Goal: Find specific page/section: Find specific page/section

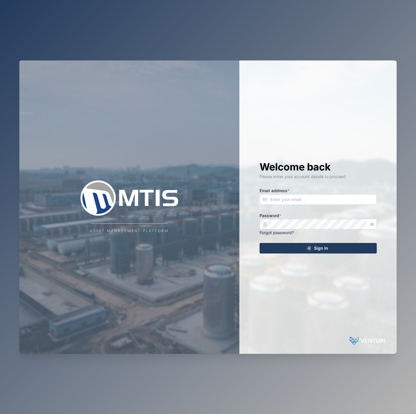
click at [349, 194] on div "Email address *" at bounding box center [318, 196] width 117 height 18
click at [347, 201] on input "Email address *" at bounding box center [318, 199] width 117 height 11
type input "[EMAIL_ADDRESS][PERSON_NAME][DOMAIN_NAME]"
click at [374, 222] on button "button" at bounding box center [373, 224] width 8 height 8
click at [351, 250] on div "Sign In" at bounding box center [318, 248] width 108 height 10
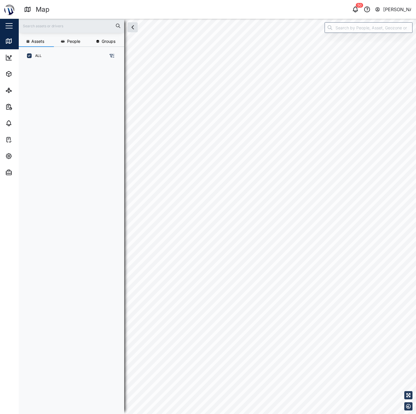
scroll to position [5, 5]
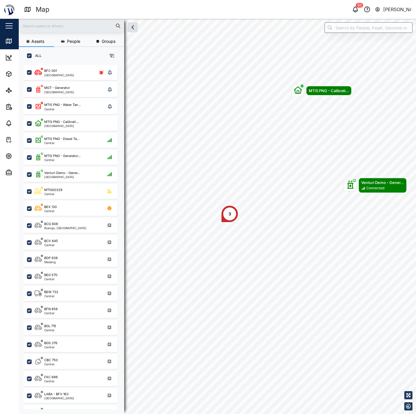
scroll to position [341, 91]
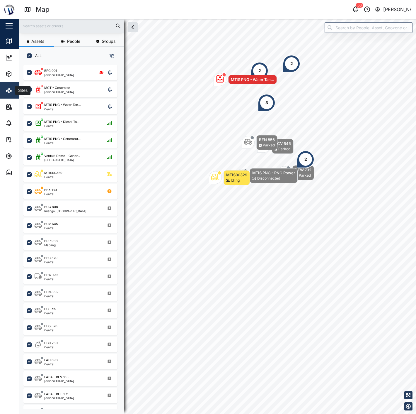
click at [3, 89] on link "Sites" at bounding box center [38, 90] width 76 height 16
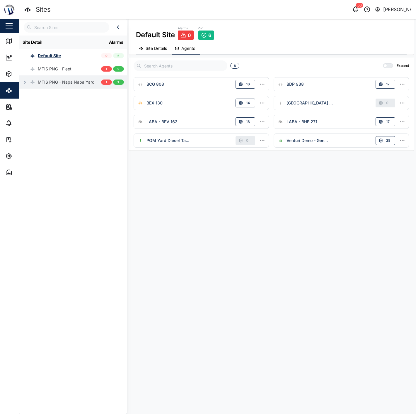
click at [23, 82] on icon "button" at bounding box center [25, 82] width 5 height 5
click at [26, 97] on icon "button" at bounding box center [28, 95] width 5 height 5
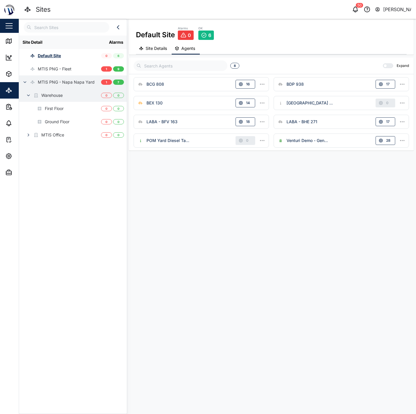
click at [27, 96] on icon "button" at bounding box center [28, 95] width 5 height 5
click at [26, 106] on button "button" at bounding box center [28, 108] width 8 height 8
click at [29, 107] on icon "button" at bounding box center [28, 108] width 5 height 5
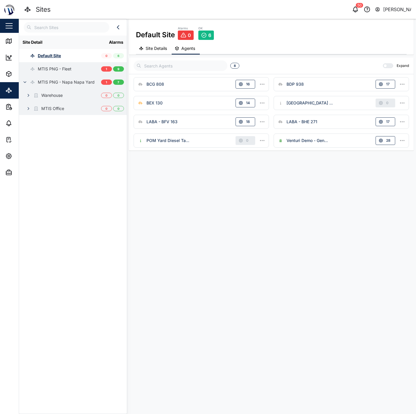
click at [26, 70] on div at bounding box center [25, 69] width 5 height 5
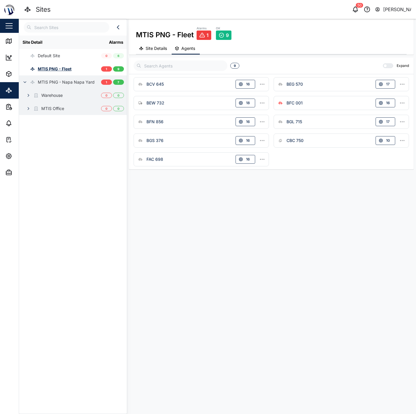
click at [56, 84] on div "MTIS PNG - Napa Napa Yard" at bounding box center [66, 82] width 57 height 6
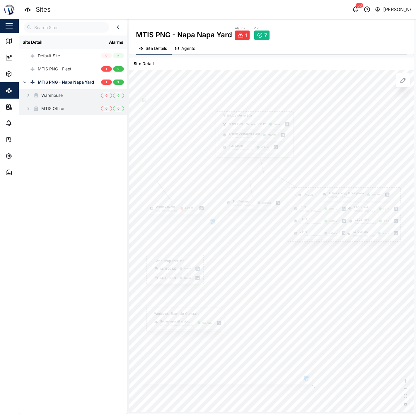
click at [54, 93] on div "Warehouse" at bounding box center [51, 95] width 21 height 6
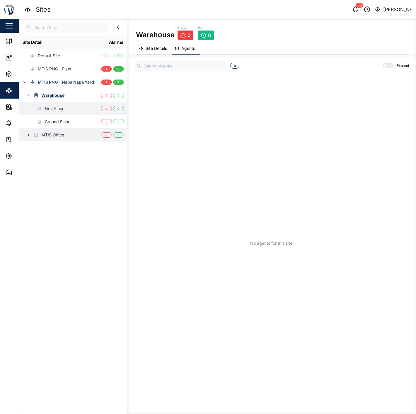
click at [53, 107] on div "First Floor" at bounding box center [54, 108] width 19 height 6
click at [52, 117] on div "Ground Floor" at bounding box center [44, 121] width 50 height 13
click at [54, 133] on div "MTIS Office" at bounding box center [52, 135] width 23 height 6
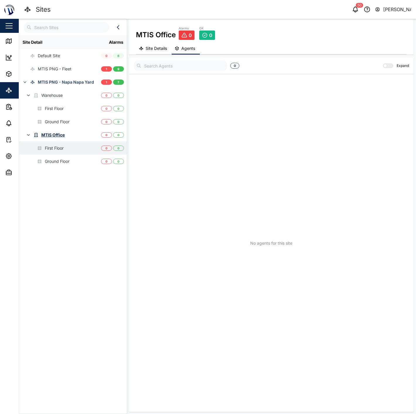
click at [53, 147] on div "First Floor" at bounding box center [54, 148] width 19 height 6
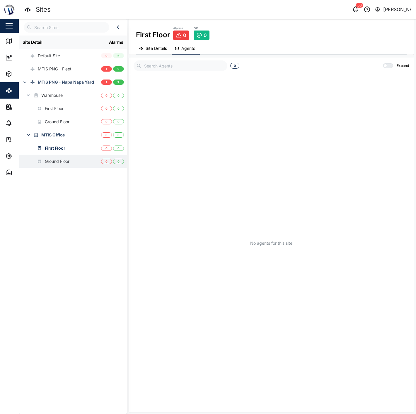
click at [57, 159] on div "Ground Floor" at bounding box center [57, 161] width 25 height 6
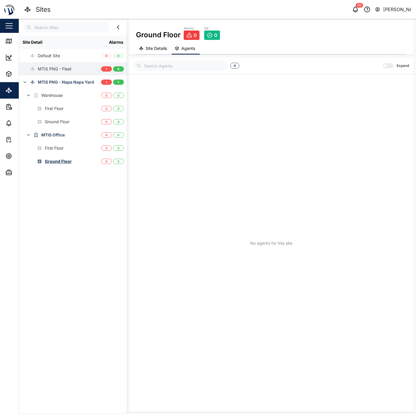
click at [58, 72] on div "MTIS PNG - Fleet" at bounding box center [45, 68] width 52 height 13
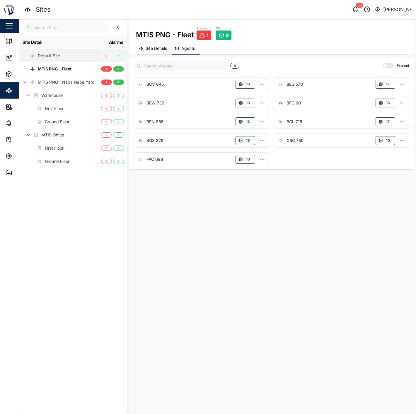
click at [58, 55] on div "Default Site" at bounding box center [49, 55] width 22 height 6
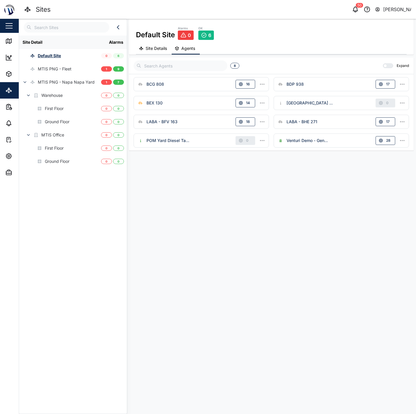
click at [121, 28] on icon "button" at bounding box center [118, 27] width 7 height 7
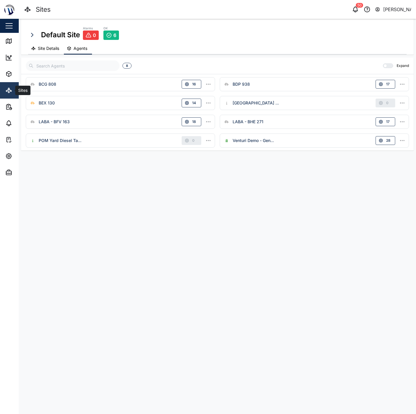
click at [4, 91] on link "Sites" at bounding box center [38, 90] width 76 height 16
click at [34, 37] on icon "button" at bounding box center [32, 34] width 7 height 7
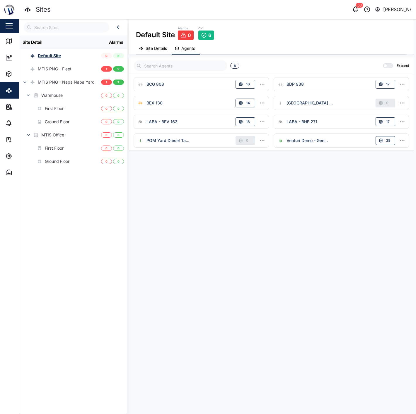
click at [115, 28] on icon "button" at bounding box center [118, 27] width 7 height 7
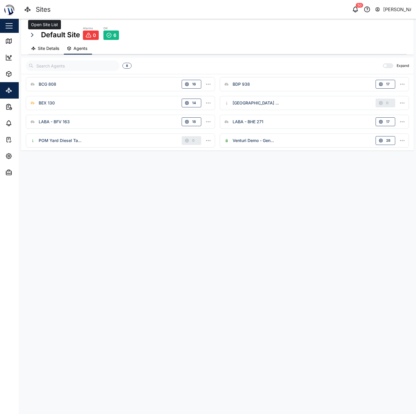
click at [33, 33] on icon "button" at bounding box center [32, 34] width 7 height 7
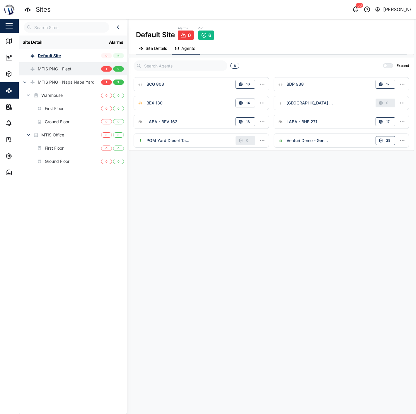
click at [59, 67] on div "MTIS PNG - Fleet" at bounding box center [55, 69] width 34 height 6
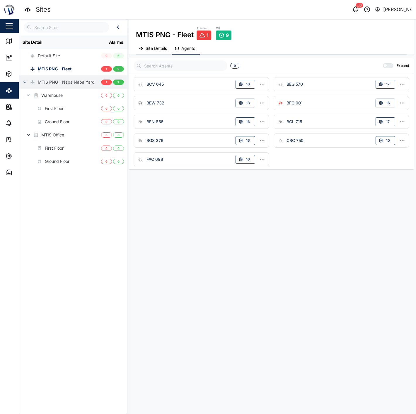
click at [55, 84] on div "MTIS PNG - Napa Napa Yard" at bounding box center [66, 82] width 57 height 6
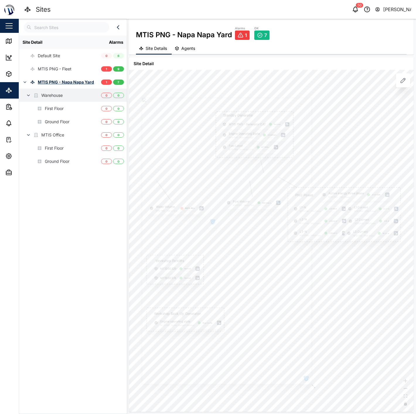
click at [52, 95] on div "Warehouse" at bounding box center [51, 95] width 21 height 6
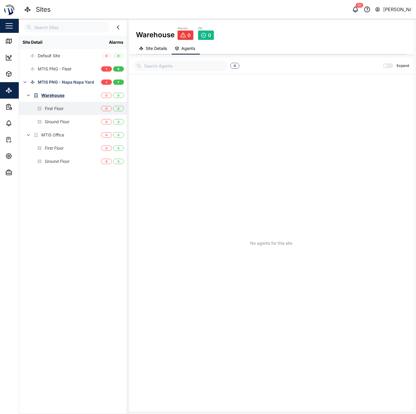
click at [47, 107] on div "First Floor" at bounding box center [54, 108] width 19 height 6
click at [13, 39] on div "Map" at bounding box center [16, 41] width 23 height 7
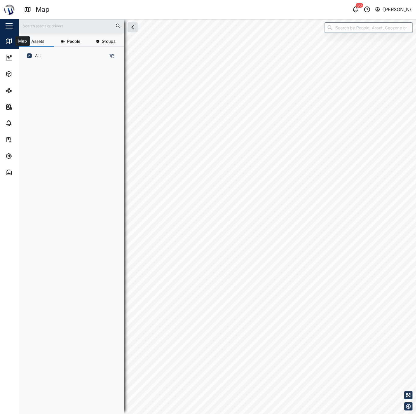
scroll to position [341, 91]
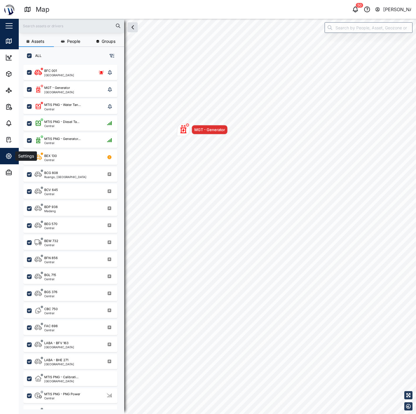
click at [1, 152] on button "Settings" at bounding box center [38, 156] width 76 height 16
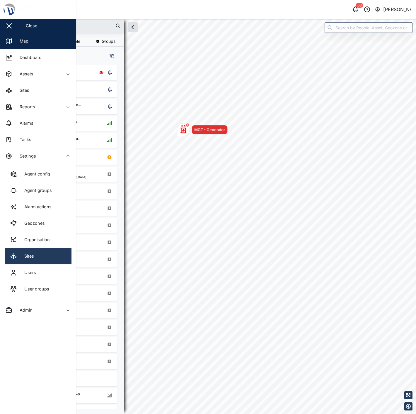
click at [48, 256] on link "Sites" at bounding box center [38, 256] width 67 height 16
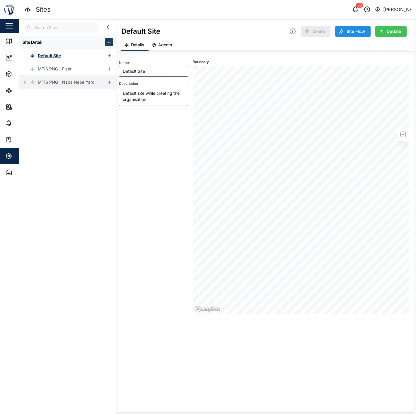
click at [24, 84] on icon "button" at bounding box center [25, 82] width 5 height 5
click at [51, 98] on div "Warehouse" at bounding box center [51, 95] width 21 height 6
type textarea "x"
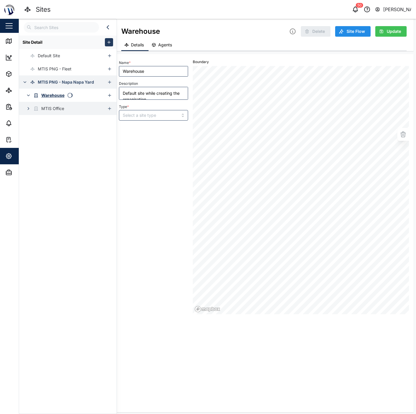
type input "Warehouse"
type input "BUILDING"
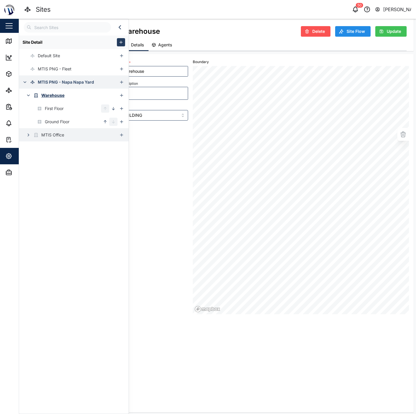
click at [58, 109] on div "First Floor" at bounding box center [54, 108] width 19 height 6
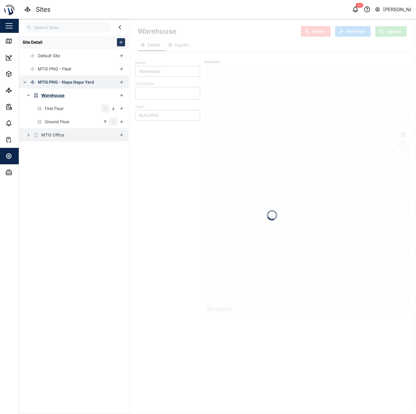
type input "First Floor"
type input "FLOOR"
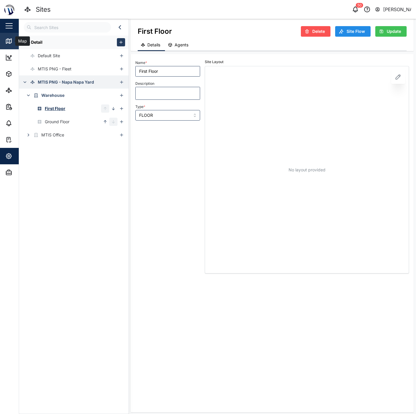
click at [10, 40] on icon at bounding box center [10, 42] width 0 height 4
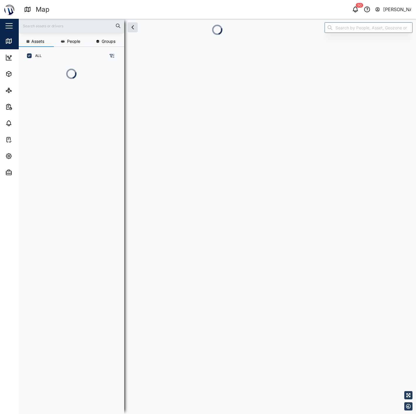
scroll to position [5, 5]
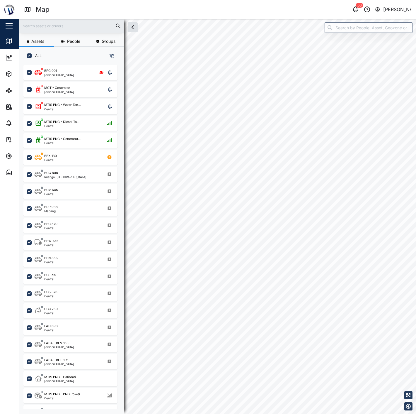
checkbox input "true"
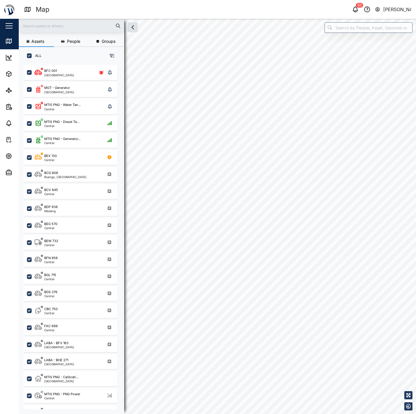
checkbox input "true"
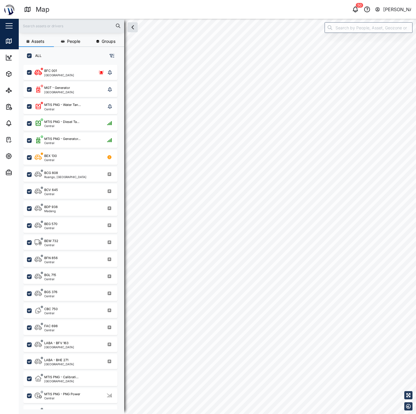
checkbox input "true"
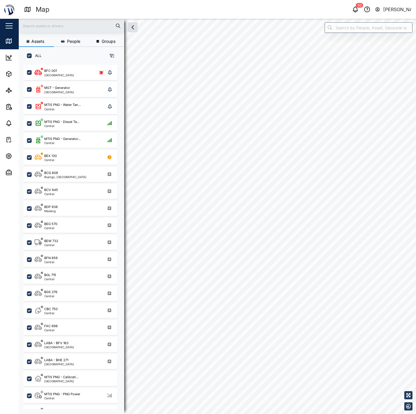
checkbox input "true"
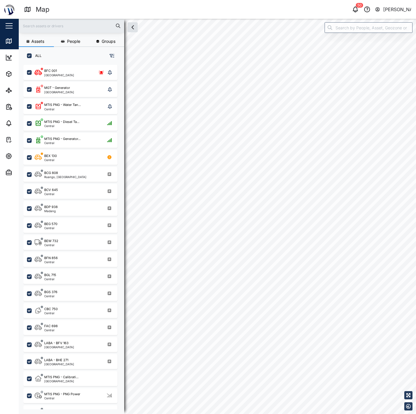
checkbox input "true"
